Goal: Task Accomplishment & Management: Manage account settings

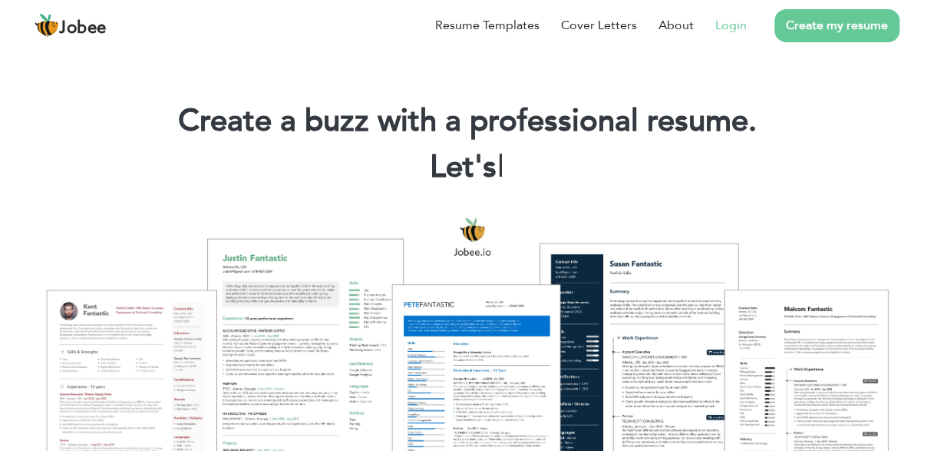
click at [735, 21] on link "Login" at bounding box center [730, 25] width 31 height 18
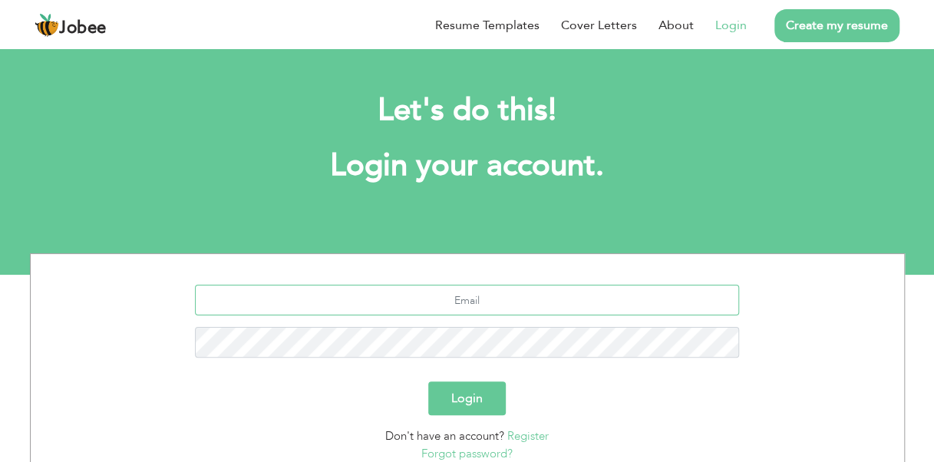
click at [468, 303] on input "text" at bounding box center [467, 300] width 544 height 31
type input "jaidi9830@gmail.com"
click at [428, 382] on button "Login" at bounding box center [467, 399] width 78 height 34
